Goal: Information Seeking & Learning: Compare options

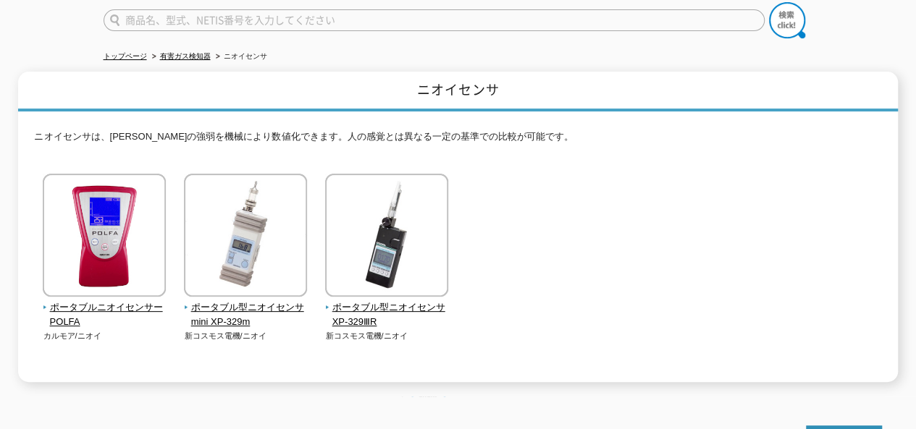
click at [130, 239] on img at bounding box center [104, 237] width 123 height 127
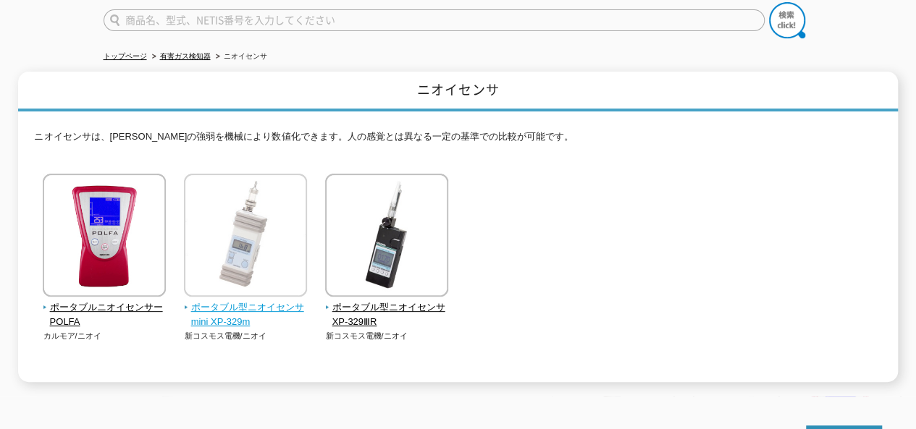
click at [266, 301] on span "ポータブル型ニオイセンサmini XP-329m" at bounding box center [246, 316] width 124 height 30
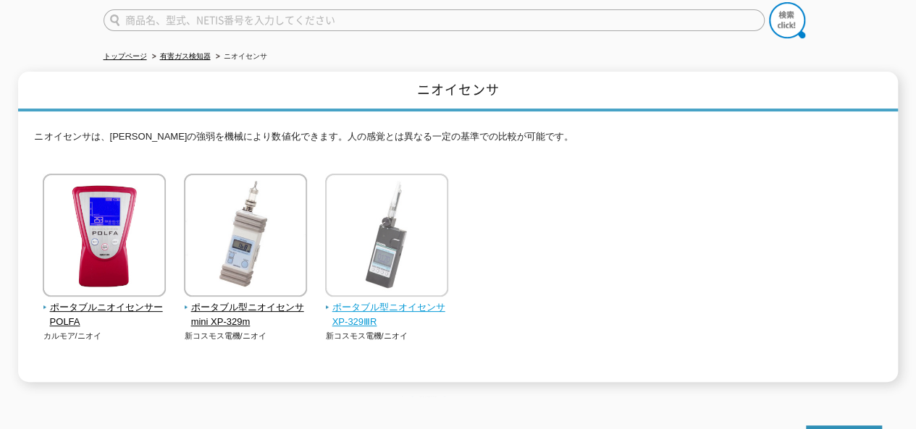
click at [416, 232] on img at bounding box center [386, 237] width 123 height 127
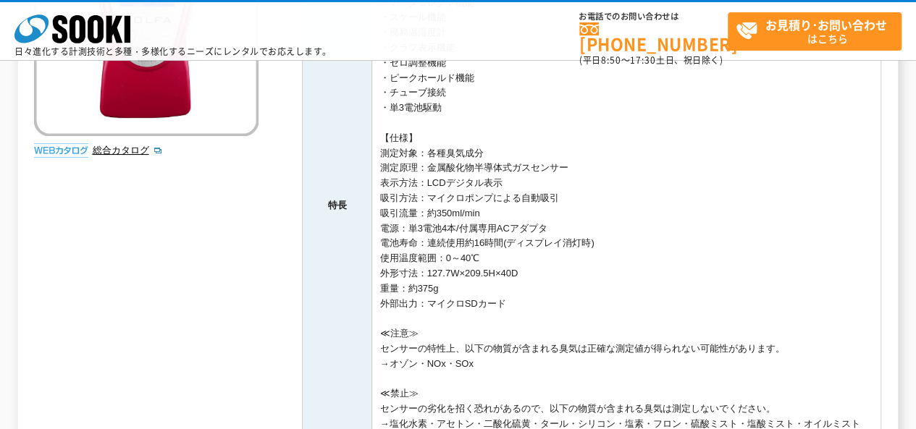
scroll to position [265, 0]
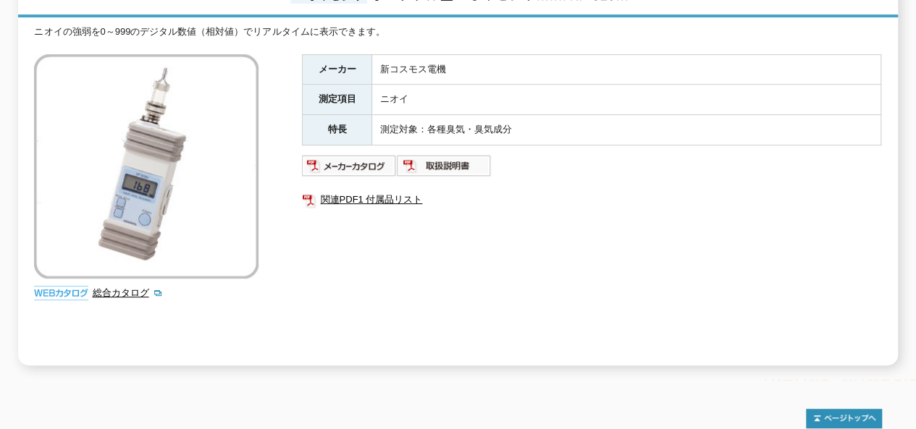
scroll to position [217, 0]
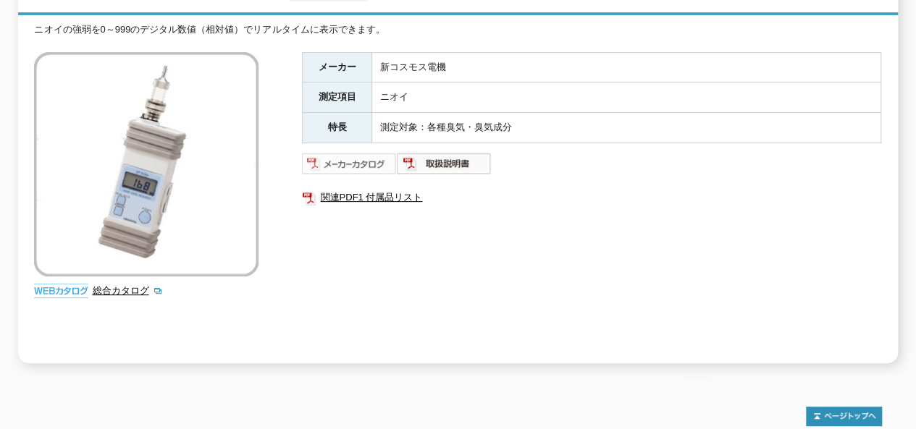
click at [342, 156] on img at bounding box center [349, 163] width 95 height 23
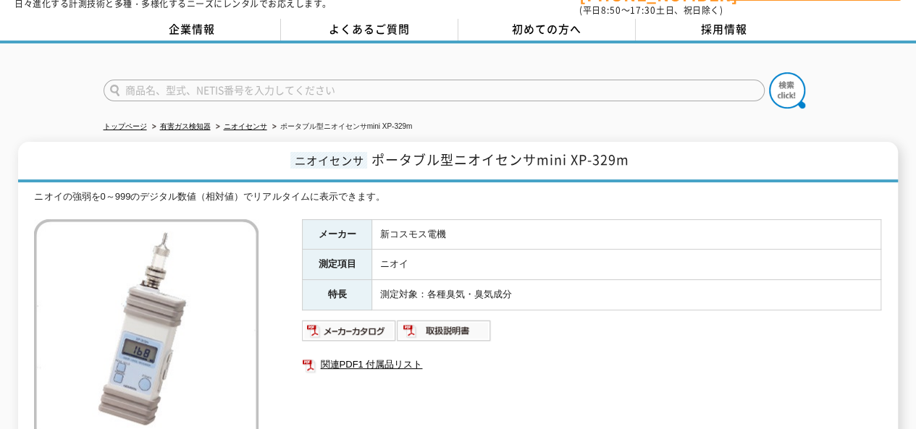
scroll to position [48, 0]
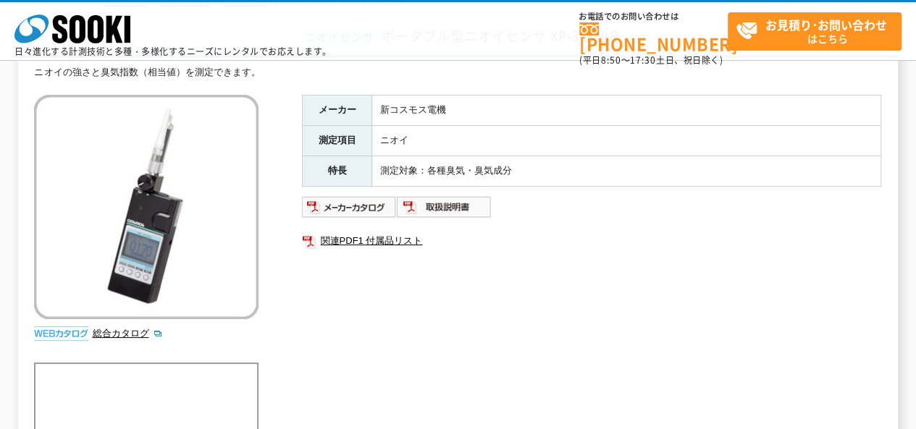
scroll to position [96, 0]
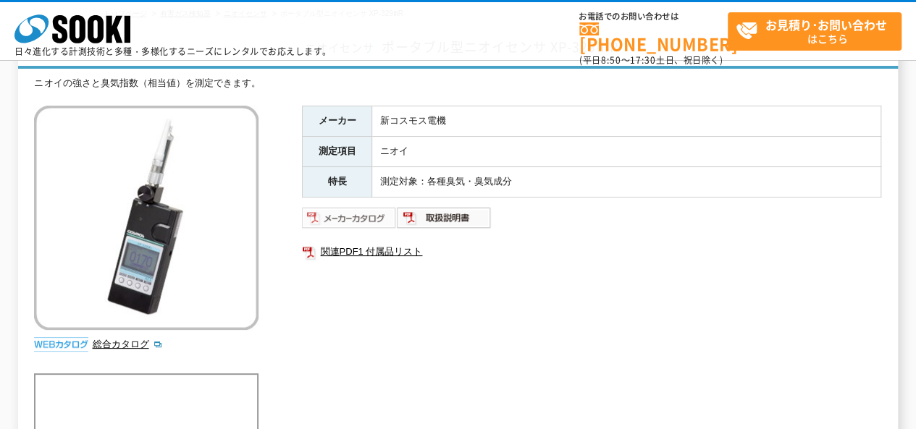
click at [349, 221] on img at bounding box center [349, 217] width 95 height 23
